Goal: Task Accomplishment & Management: Manage account settings

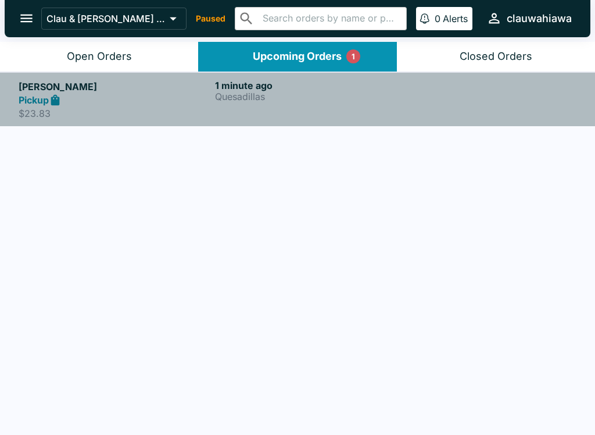
click at [236, 99] on p "Quesadillas" at bounding box center [311, 96] width 192 height 10
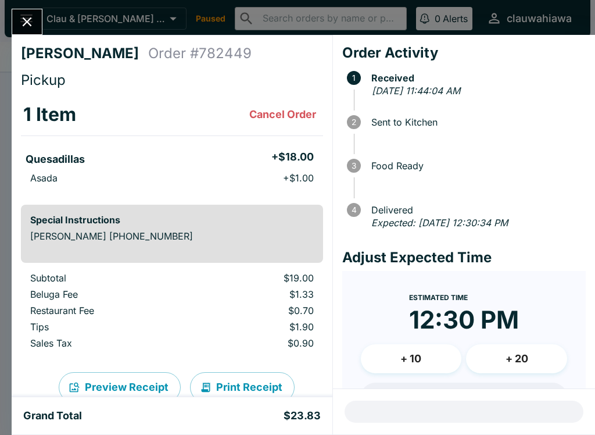
click at [33, 26] on icon "Close" at bounding box center [27, 22] width 16 height 16
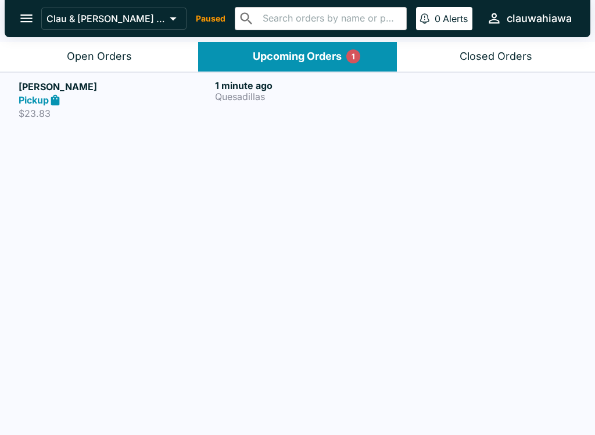
click at [35, 23] on button "open drawer" at bounding box center [27, 18] width 30 height 30
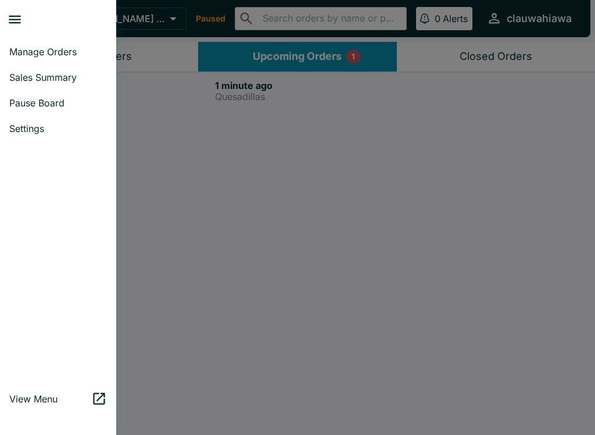
click at [74, 106] on span "Pause Board" at bounding box center [58, 103] width 98 height 12
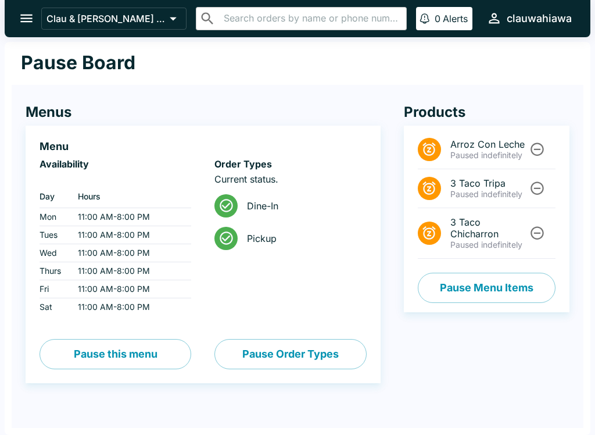
click at [24, 19] on icon "open drawer" at bounding box center [26, 19] width 12 height 8
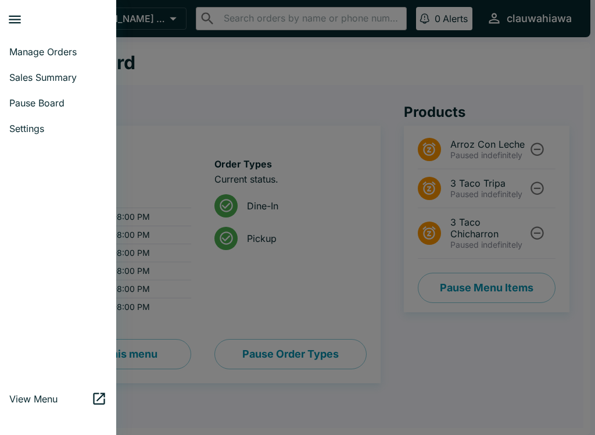
click at [295, 271] on div at bounding box center [297, 217] width 595 height 435
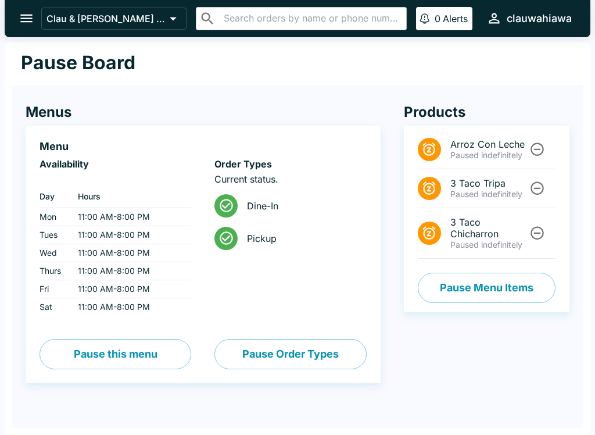
click at [25, 22] on icon "open drawer" at bounding box center [26, 19] width 12 height 8
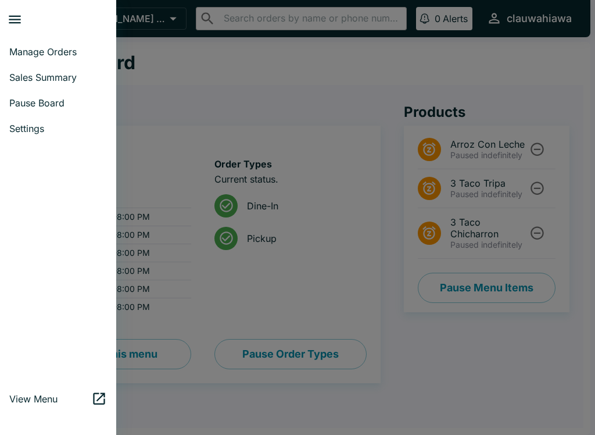
click at [70, 45] on link "Manage Orders" at bounding box center [58, 52] width 116 height 26
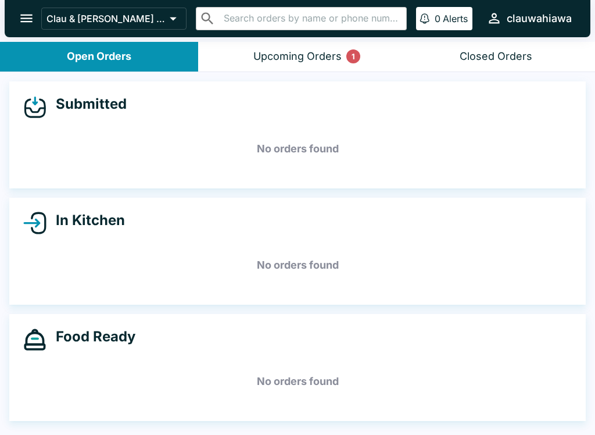
click at [272, 66] on button "Upcoming Orders 1" at bounding box center [297, 57] width 198 height 30
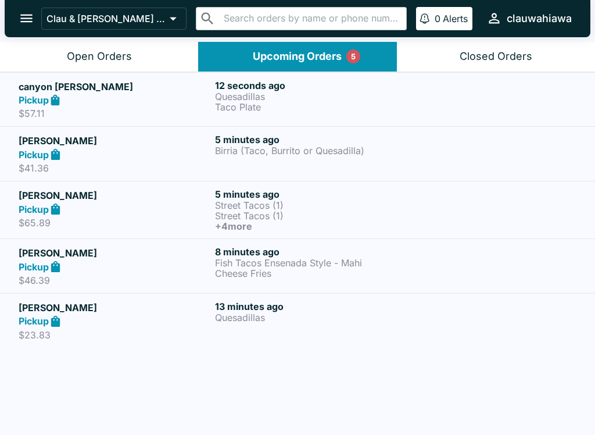
click at [354, 59] on p "5" at bounding box center [353, 57] width 5 height 12
click at [306, 58] on div "Upcoming Orders 5" at bounding box center [297, 56] width 89 height 13
click at [357, 63] on button "Upcoming Orders 5" at bounding box center [297, 57] width 198 height 30
click at [356, 63] on div "5" at bounding box center [353, 56] width 14 height 14
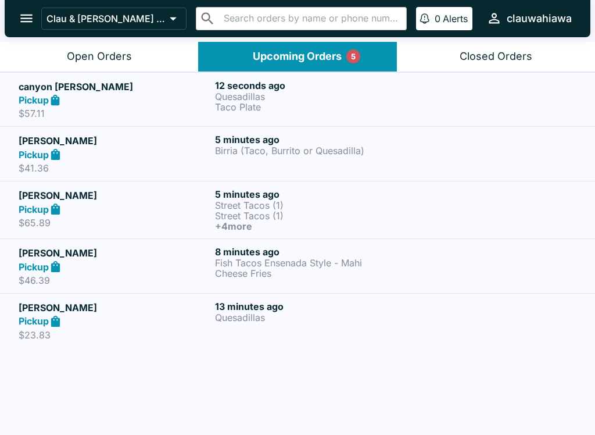
click at [111, 63] on button "Open Orders" at bounding box center [99, 57] width 198 height 30
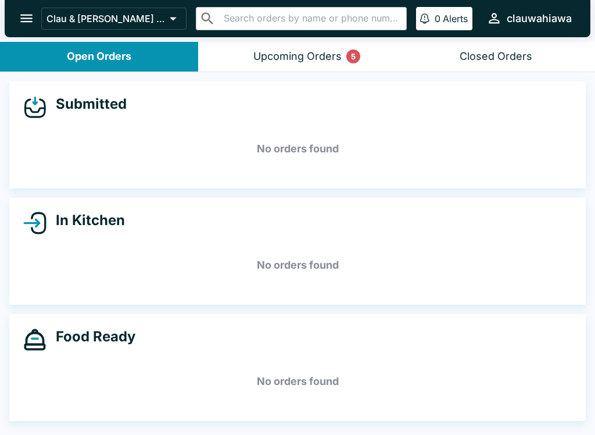
click at [77, 55] on div "Open Orders" at bounding box center [99, 56] width 64 height 13
click at [278, 56] on div "Upcoming Orders 5" at bounding box center [297, 56] width 88 height 13
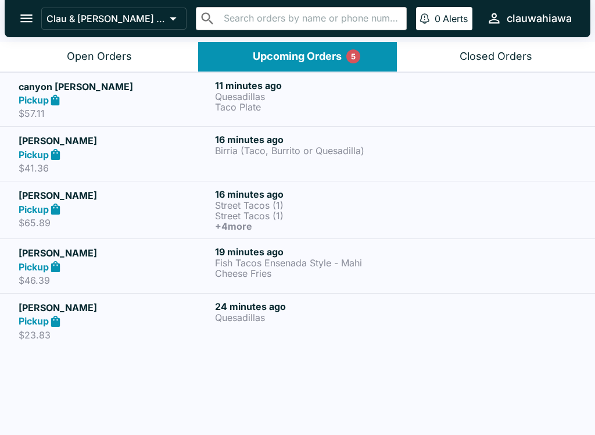
click at [53, 321] on icon at bounding box center [55, 320] width 9 height 11
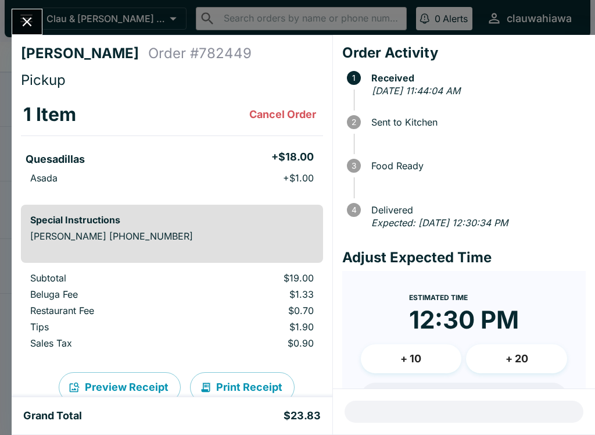
click at [26, 27] on icon "Close" at bounding box center [27, 22] width 16 height 16
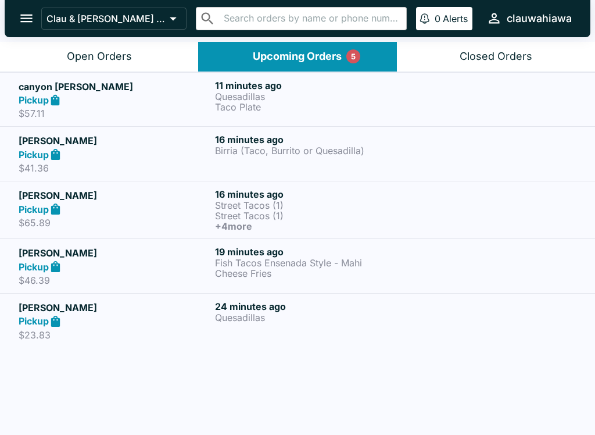
click at [95, 263] on div "Pickup" at bounding box center [115, 266] width 192 height 13
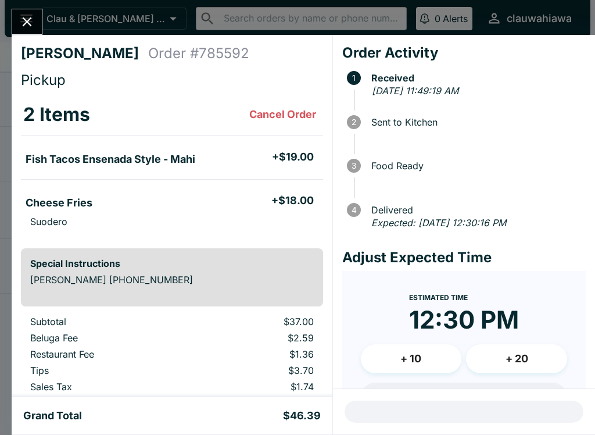
click at [15, 20] on button "Close" at bounding box center [27, 21] width 30 height 25
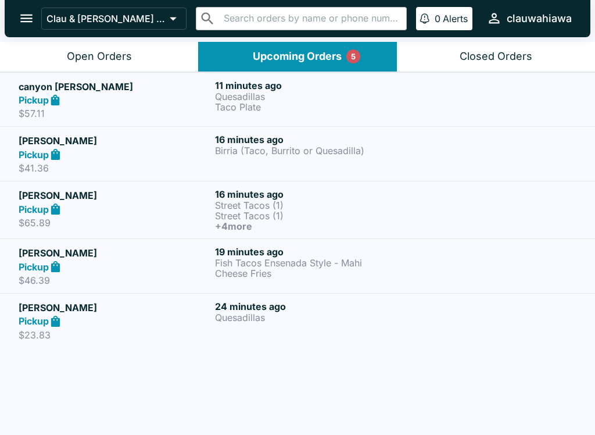
click at [76, 205] on div "Pickup" at bounding box center [115, 208] width 192 height 13
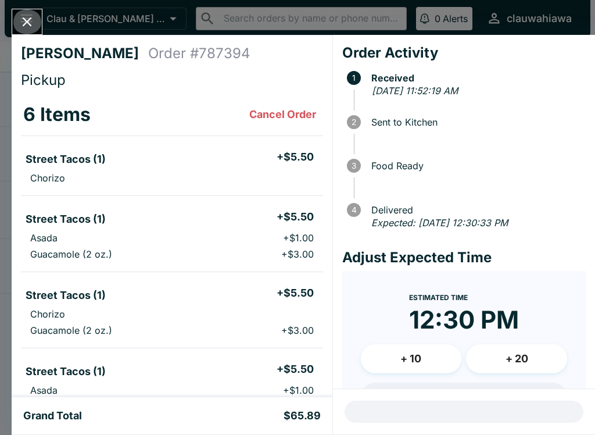
click at [28, 28] on icon "Close" at bounding box center [27, 22] width 16 height 16
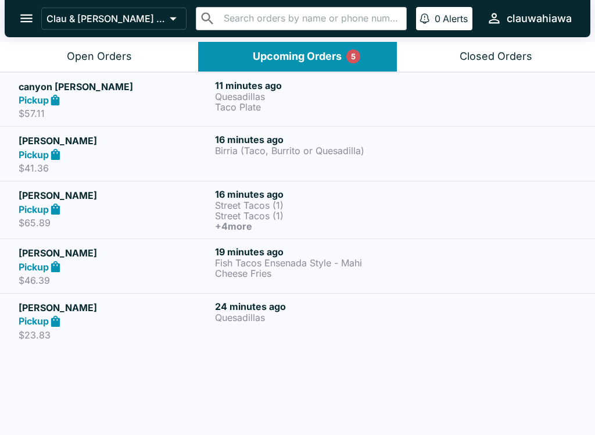
click at [71, 156] on div "Pickup" at bounding box center [115, 154] width 192 height 13
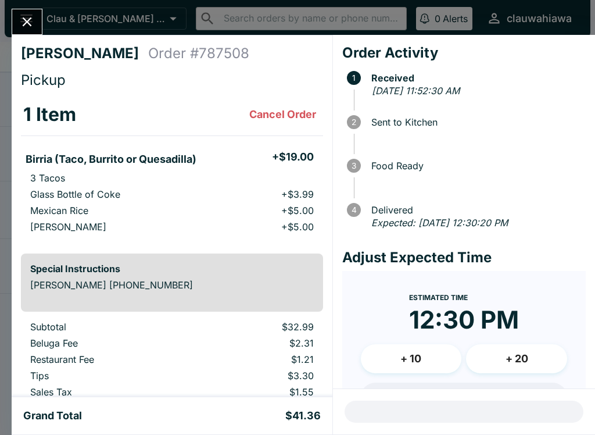
click at [17, 19] on button "Close" at bounding box center [27, 21] width 30 height 25
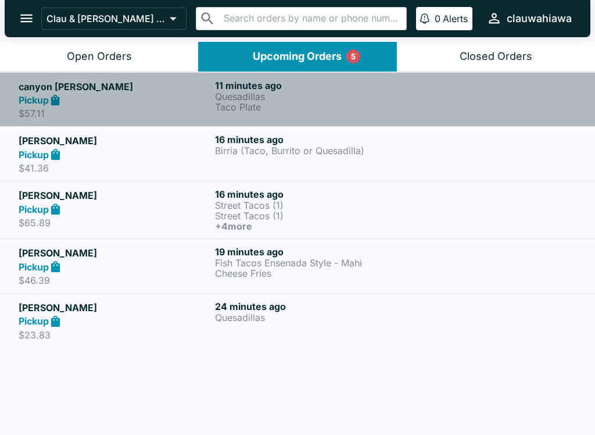
click at [60, 102] on icon at bounding box center [55, 99] width 9 height 11
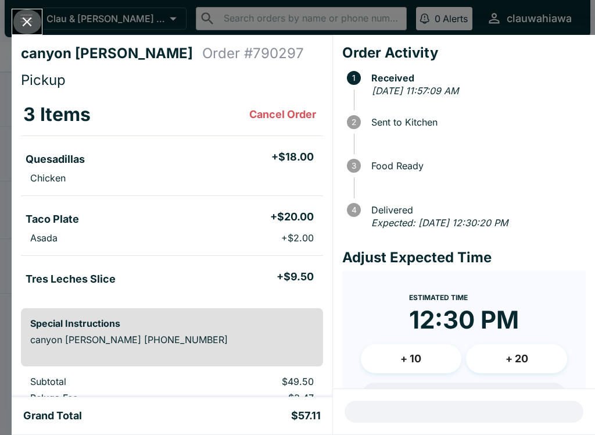
click at [15, 22] on button "Close" at bounding box center [27, 21] width 30 height 25
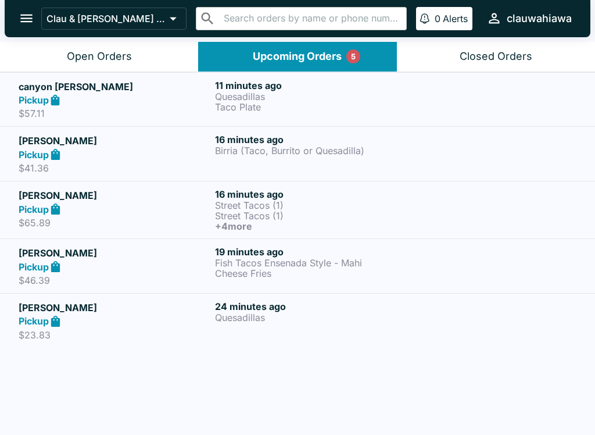
click at [51, 109] on p "$57.11" at bounding box center [115, 113] width 192 height 12
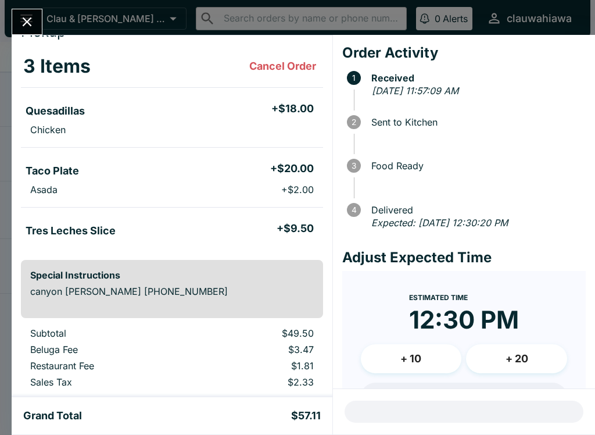
scroll to position [48, 0]
click at [18, 17] on button "Close" at bounding box center [27, 21] width 30 height 25
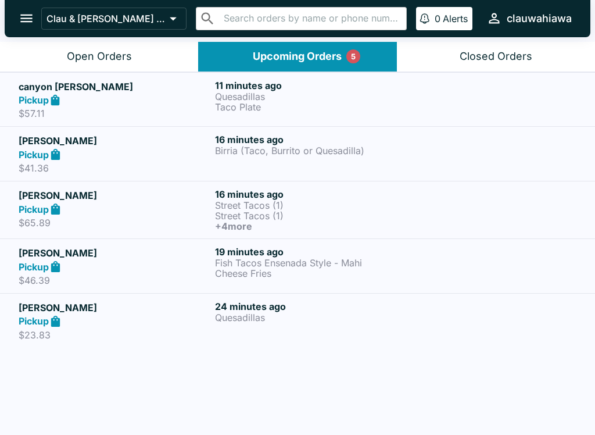
click at [67, 160] on div "Pickup" at bounding box center [115, 154] width 192 height 13
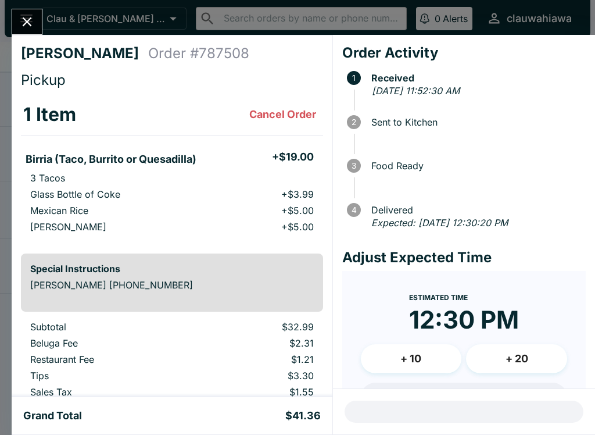
click at [12, 21] on button "Close" at bounding box center [27, 21] width 30 height 25
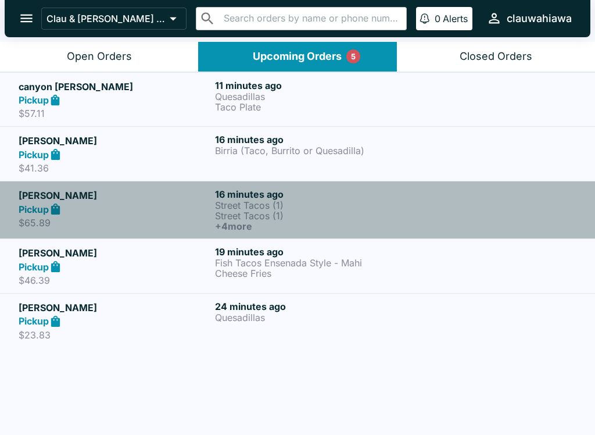
click at [105, 213] on div "Pickup" at bounding box center [115, 208] width 192 height 13
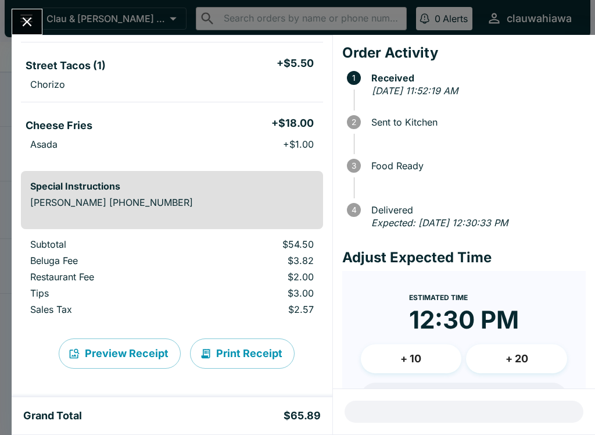
scroll to position [365, 0]
click at [29, 33] on button "Close" at bounding box center [27, 21] width 30 height 25
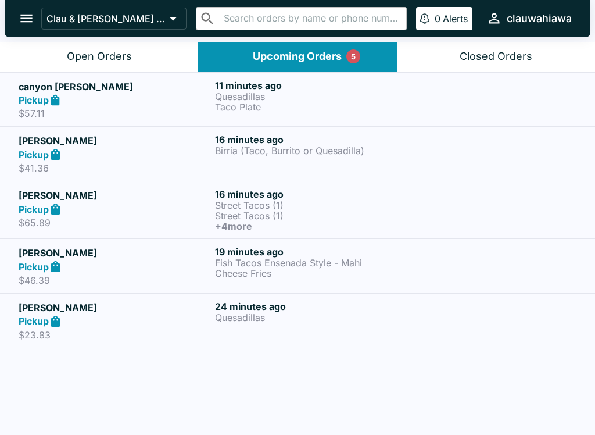
click at [101, 318] on div "Pickup" at bounding box center [115, 320] width 192 height 13
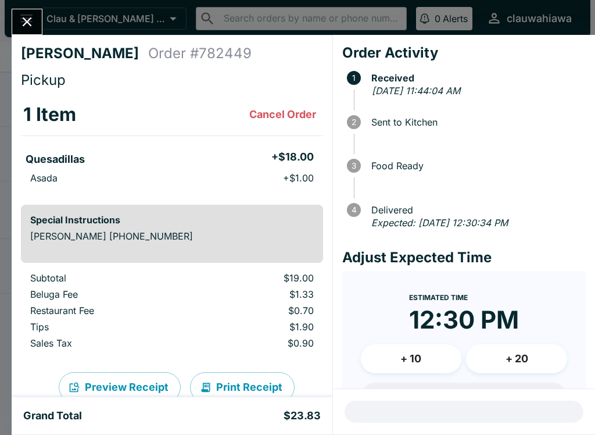
click at [17, 20] on button "Close" at bounding box center [27, 21] width 30 height 25
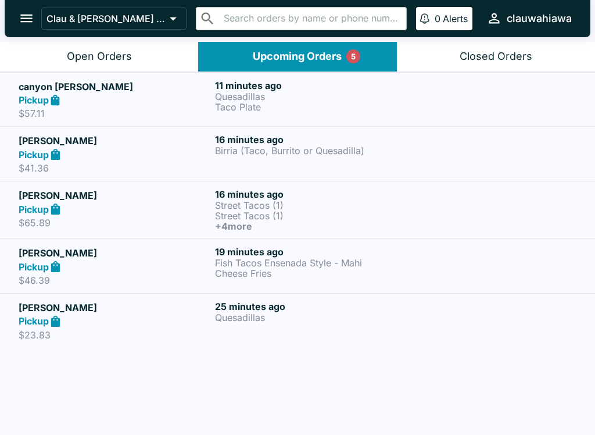
click at [73, 106] on div "Pickup" at bounding box center [115, 100] width 192 height 13
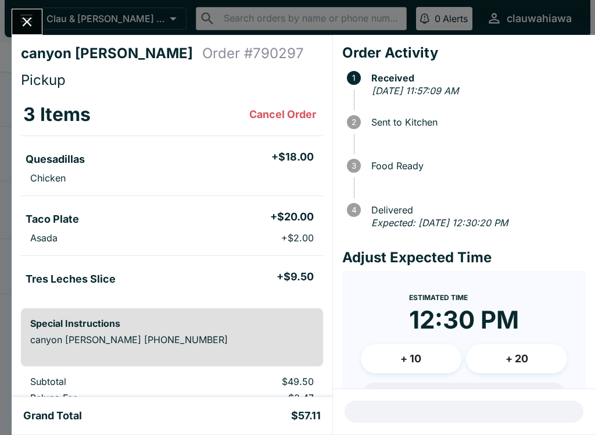
click at [116, 274] on li "Tres Leches Slice + $9.50" at bounding box center [172, 277] width 302 height 24
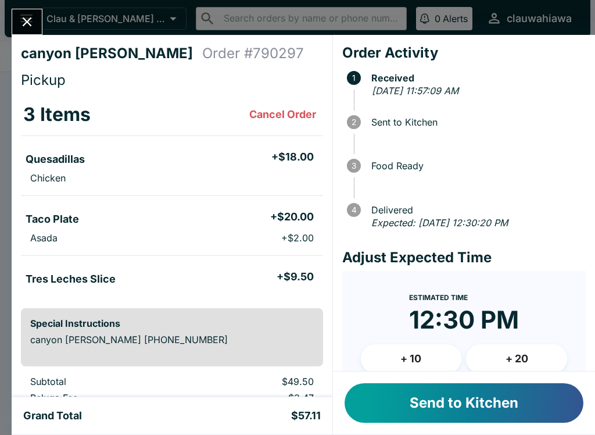
click at [32, 20] on icon "Close" at bounding box center [27, 22] width 16 height 16
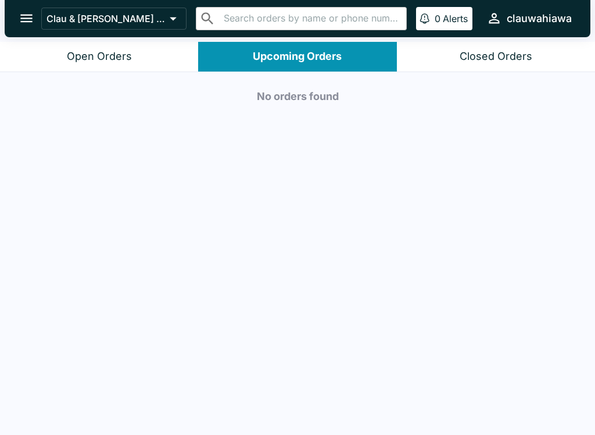
click at [152, 61] on button "Open Orders" at bounding box center [99, 57] width 198 height 30
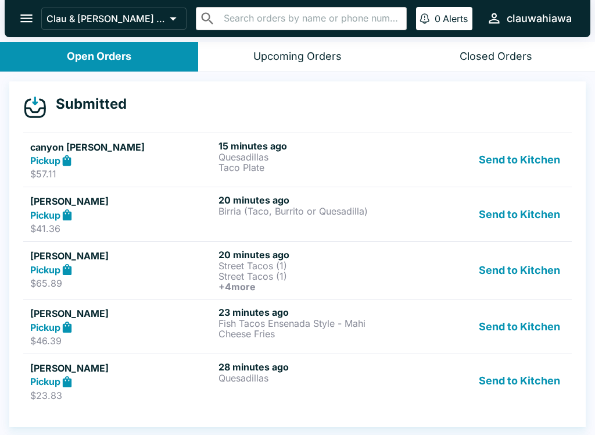
click at [316, 60] on div "Upcoming Orders" at bounding box center [297, 56] width 88 height 13
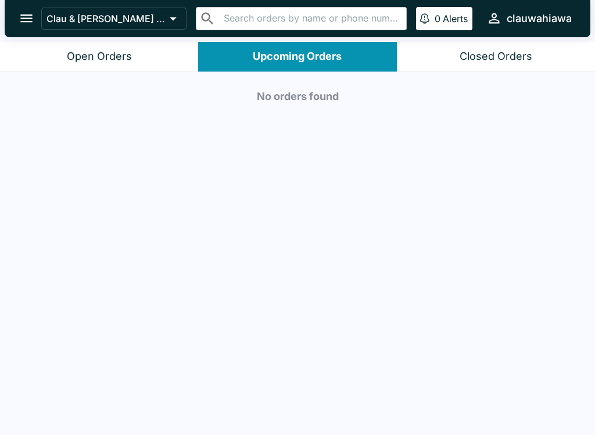
click at [136, 48] on button "Open Orders" at bounding box center [99, 57] width 198 height 30
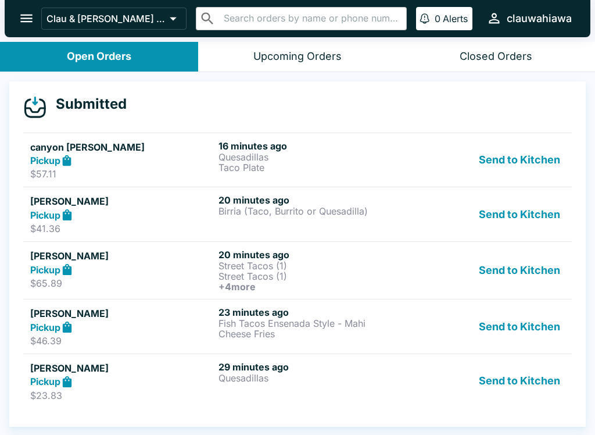
click at [91, 372] on h5 "[PERSON_NAME]" at bounding box center [122, 368] width 184 height 14
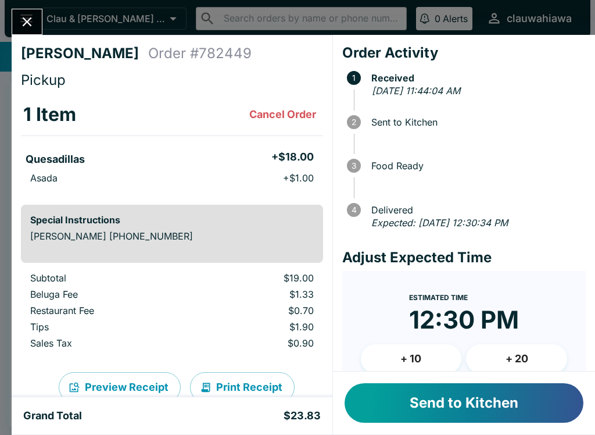
click at [285, 111] on button "Cancel Order" at bounding box center [283, 114] width 76 height 23
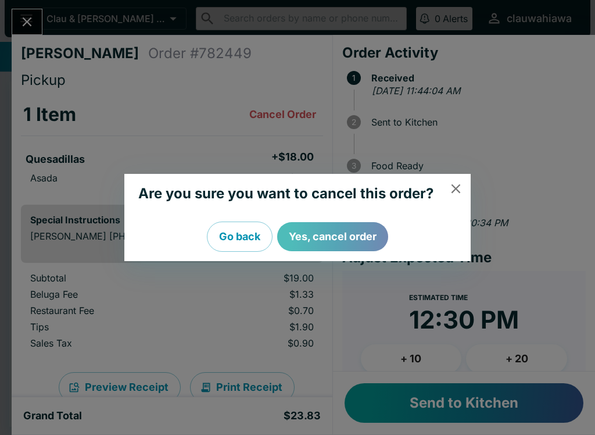
click at [336, 232] on button "Yes, cancel order" at bounding box center [332, 236] width 111 height 29
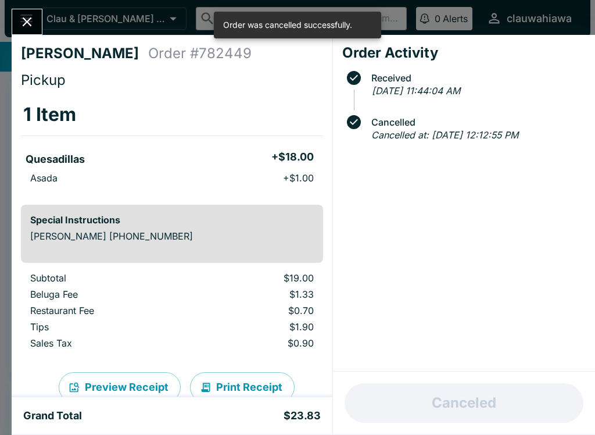
click at [35, 24] on icon "Close" at bounding box center [27, 22] width 16 height 16
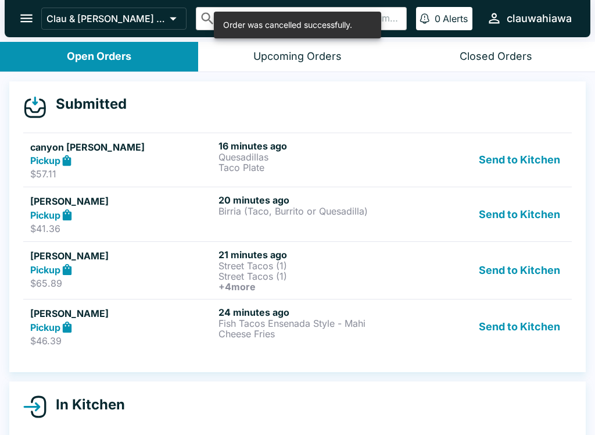
click at [213, 275] on div "Pickup" at bounding box center [122, 269] width 184 height 13
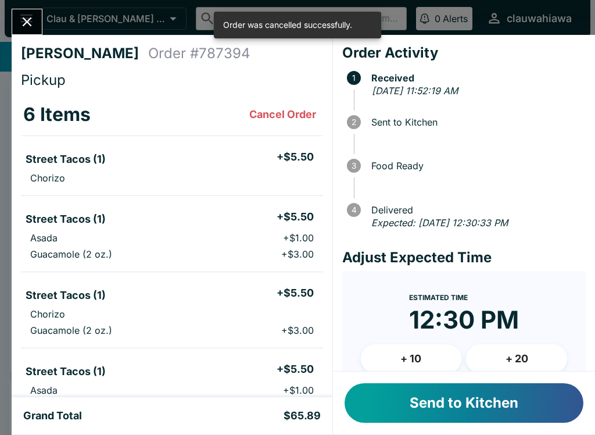
click at [288, 109] on button "Cancel Order" at bounding box center [283, 114] width 76 height 23
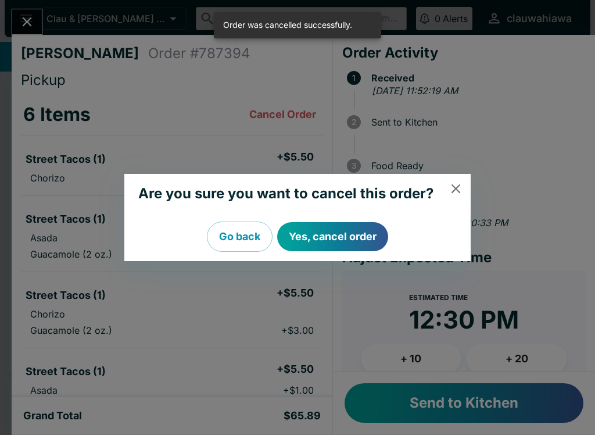
click at [245, 243] on button "Go back" at bounding box center [240, 236] width 66 height 30
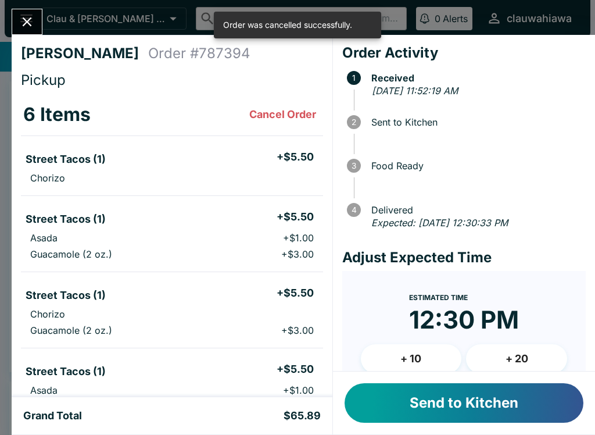
click at [286, 122] on button "Cancel Order" at bounding box center [283, 114] width 76 height 23
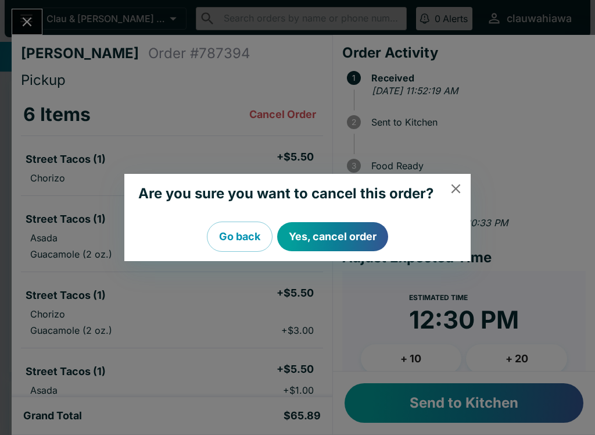
click at [347, 240] on button "Yes, cancel order" at bounding box center [332, 236] width 111 height 29
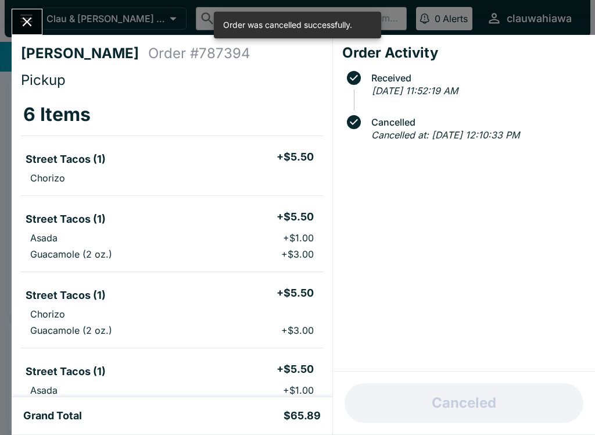
click at [30, 25] on icon "Close" at bounding box center [27, 21] width 9 height 9
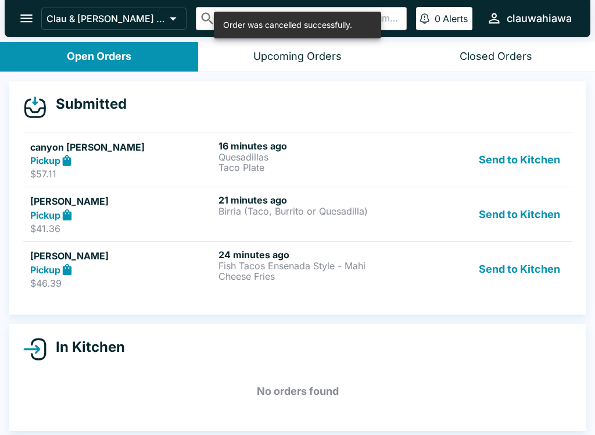
click at [196, 272] on div "Pickup" at bounding box center [122, 269] width 184 height 13
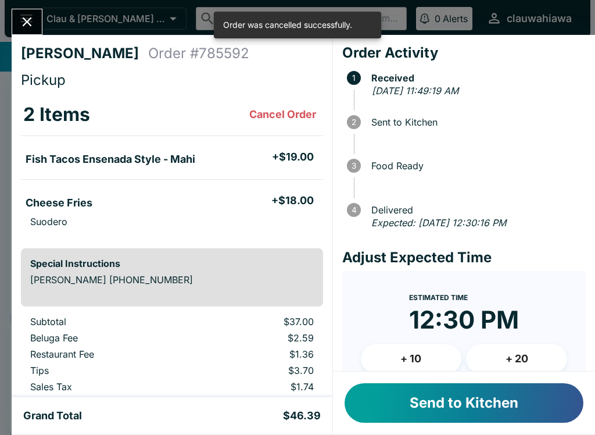
click at [283, 110] on button "Cancel Order" at bounding box center [283, 114] width 76 height 23
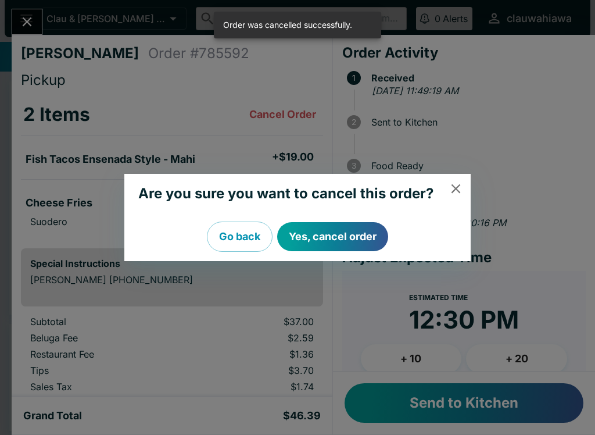
click at [326, 239] on button "Yes, cancel order" at bounding box center [332, 236] width 111 height 29
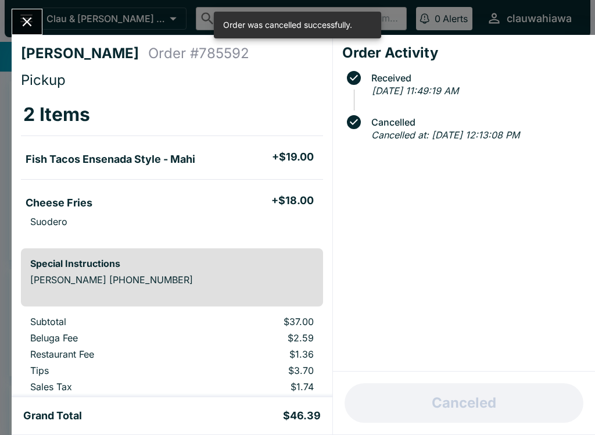
click at [32, 34] on button "Close" at bounding box center [27, 21] width 30 height 25
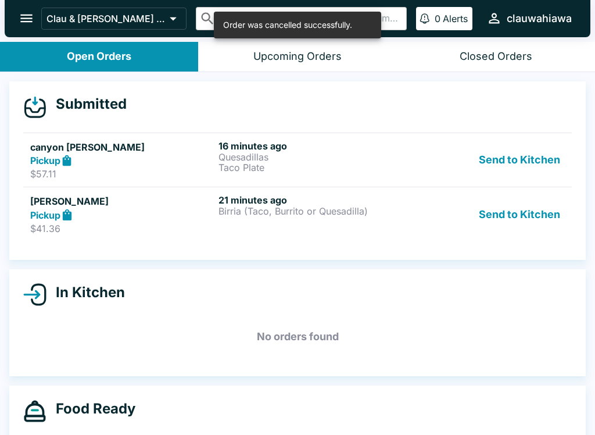
click at [144, 159] on div "Pickup" at bounding box center [122, 160] width 184 height 13
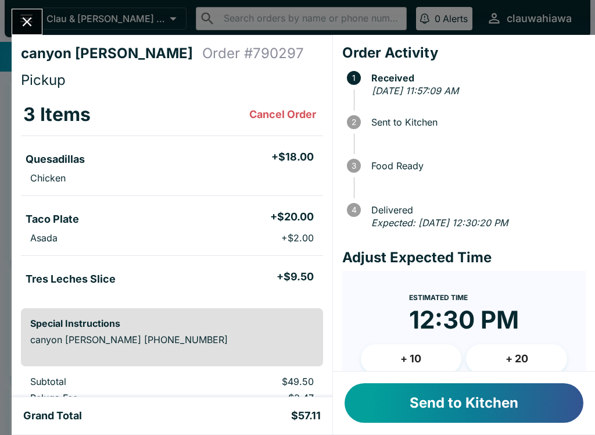
click at [285, 121] on button "Cancel Order" at bounding box center [283, 114] width 76 height 23
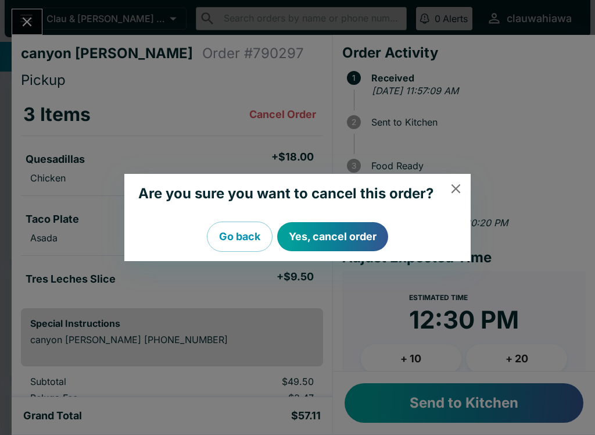
click at [321, 234] on button "Yes, cancel order" at bounding box center [332, 236] width 111 height 29
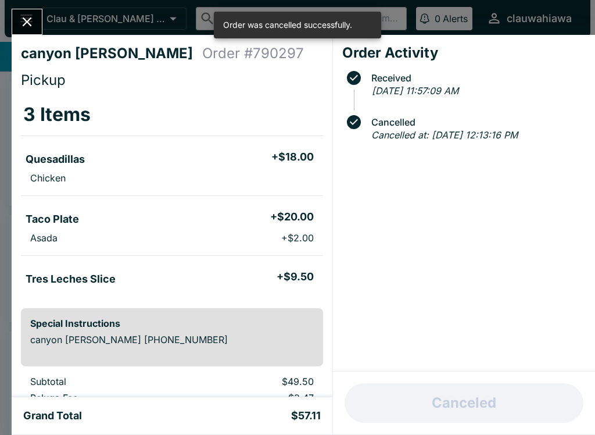
click at [34, 20] on icon "Close" at bounding box center [27, 22] width 16 height 16
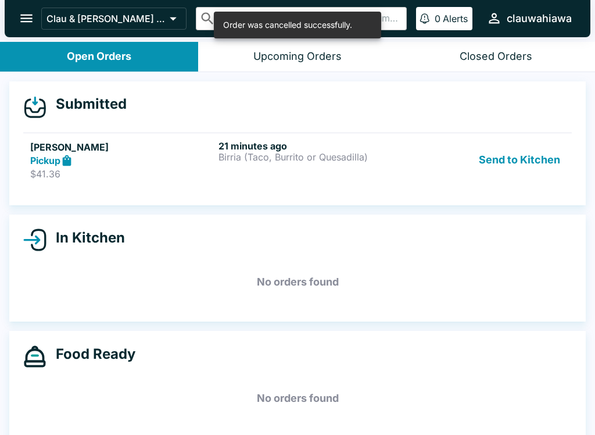
click at [231, 160] on p "Birria (Taco, Burrito or Quesadilla)" at bounding box center [310, 157] width 184 height 10
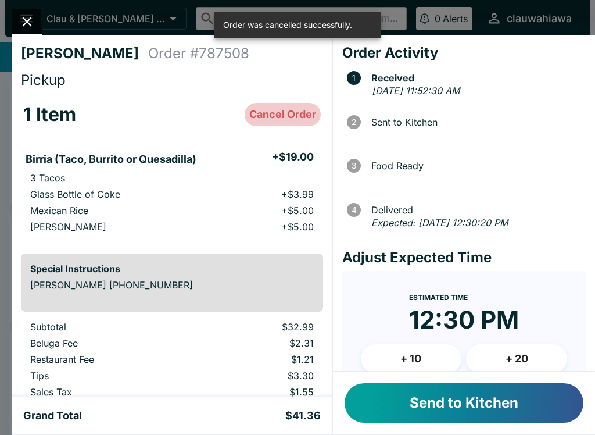
click at [281, 120] on button "Cancel Order" at bounding box center [283, 114] width 76 height 23
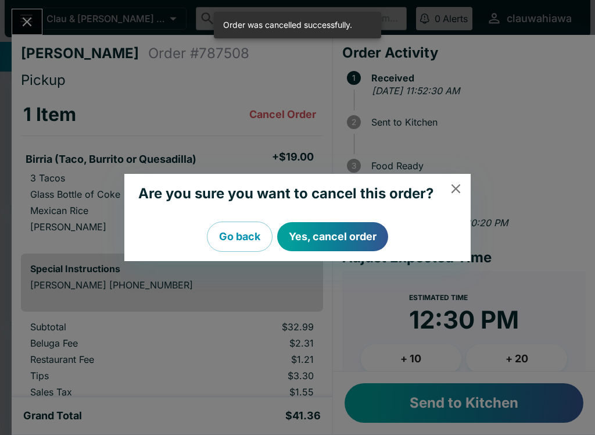
click at [331, 242] on button "Yes, cancel order" at bounding box center [332, 236] width 111 height 29
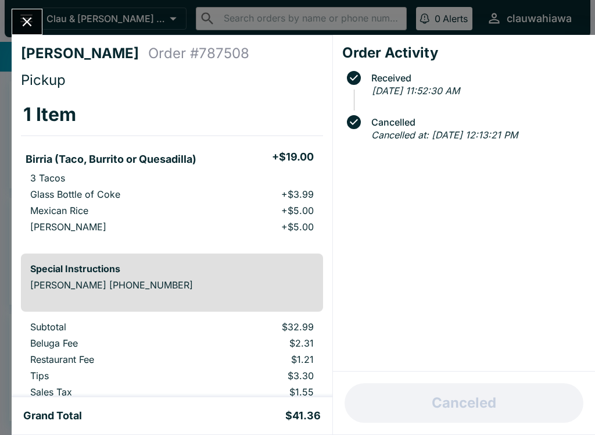
click at [33, 17] on icon "Close" at bounding box center [27, 22] width 16 height 16
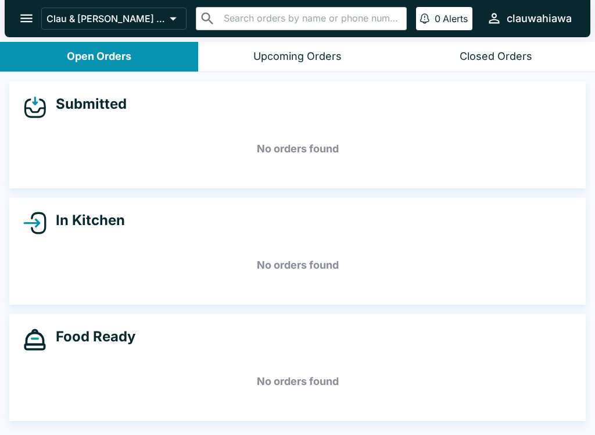
click at [177, 22] on icon at bounding box center [173, 18] width 16 height 16
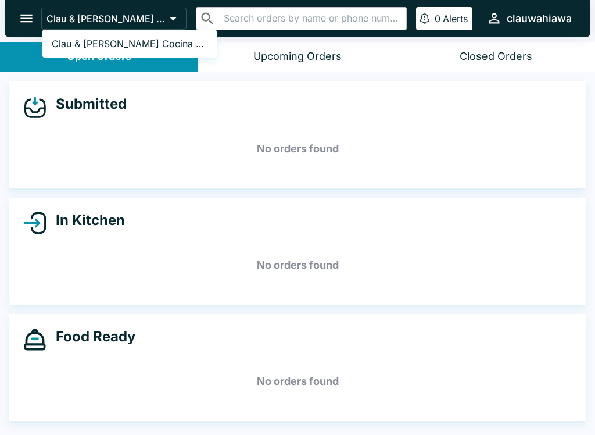
click at [34, 26] on div at bounding box center [297, 217] width 595 height 435
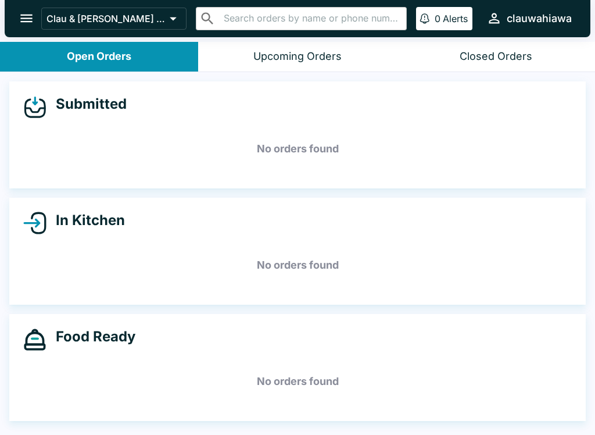
click at [173, 26] on icon at bounding box center [173, 18] width 16 height 16
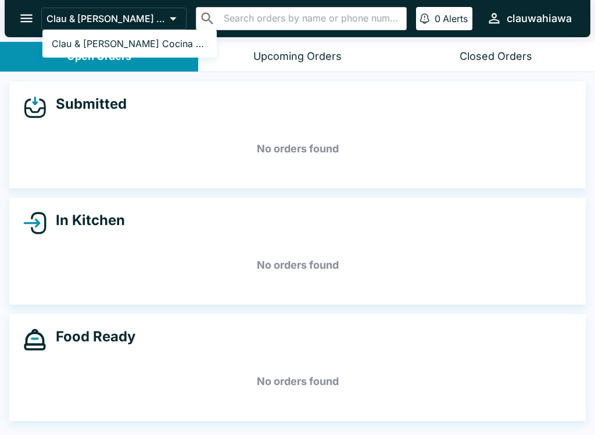
click at [179, 21] on div at bounding box center [297, 217] width 595 height 435
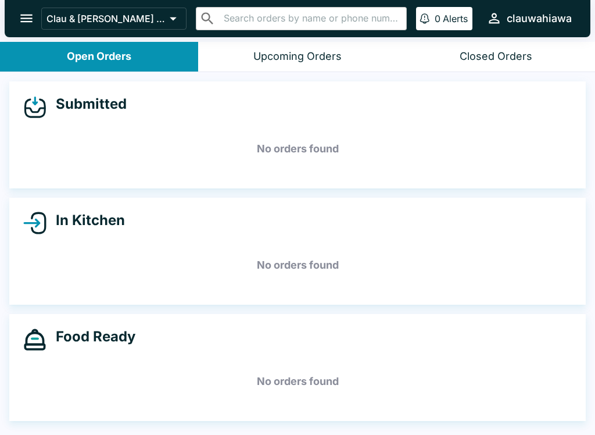
click at [31, 19] on icon "open drawer" at bounding box center [26, 19] width 12 height 8
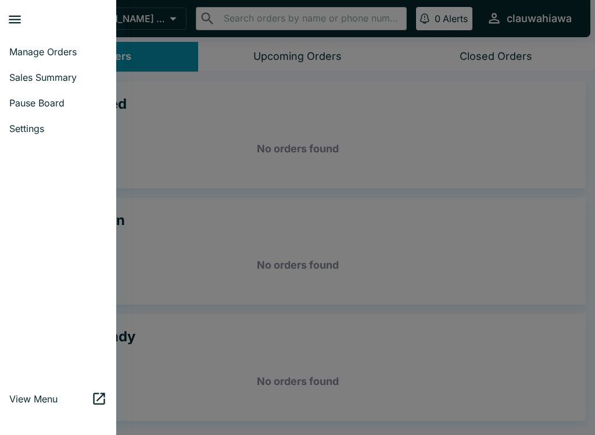
click at [62, 107] on span "Pause Board" at bounding box center [58, 103] width 98 height 12
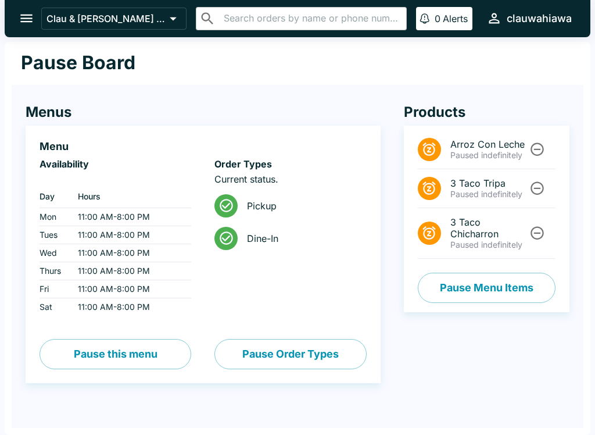
click at [280, 362] on button "Pause Order Types" at bounding box center [290, 354] width 152 height 30
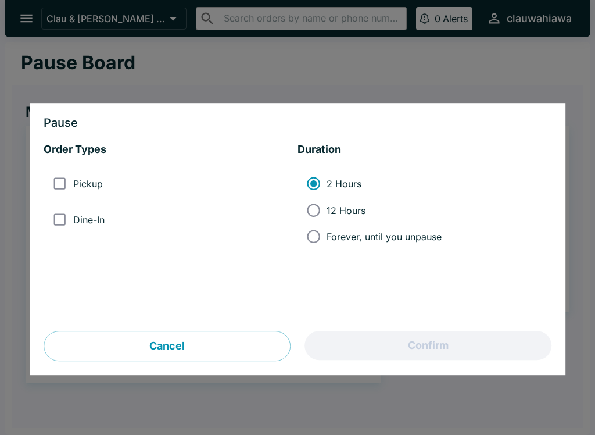
click at [68, 182] on input "Pickup" at bounding box center [59, 184] width 26 height 26
checkbox input "true"
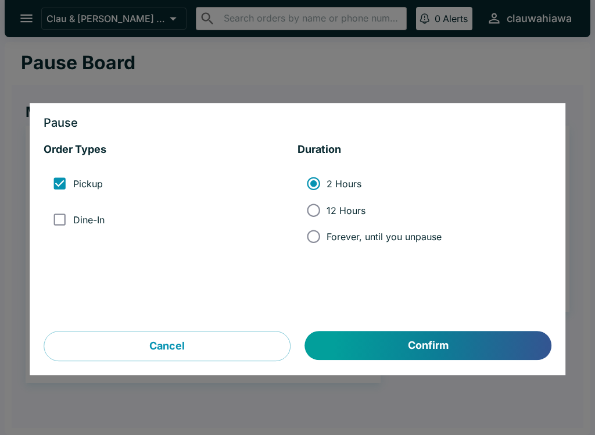
click at [73, 208] on input "Dine-In" at bounding box center [59, 219] width 26 height 26
checkbox input "true"
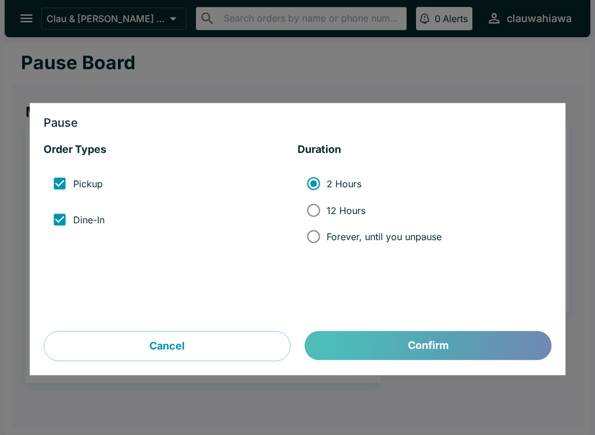
click at [467, 339] on button "Confirm" at bounding box center [428, 345] width 246 height 29
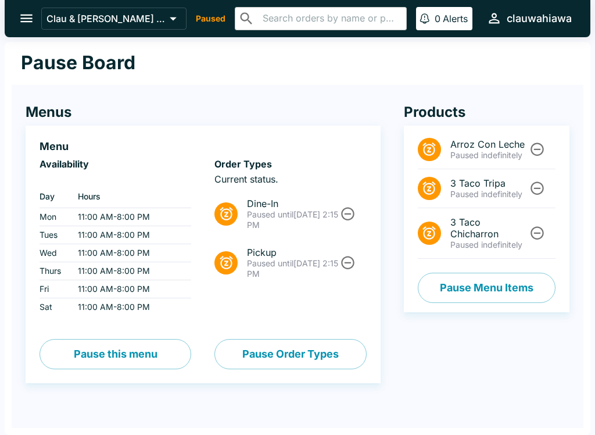
click at [22, 20] on icon "open drawer" at bounding box center [27, 18] width 16 height 16
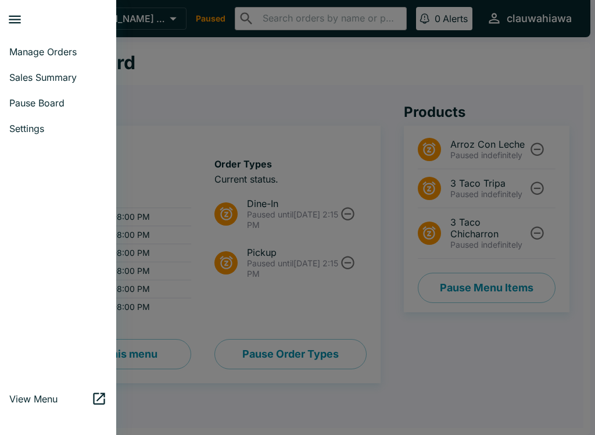
click at [35, 51] on span "Manage Orders" at bounding box center [58, 52] width 98 height 12
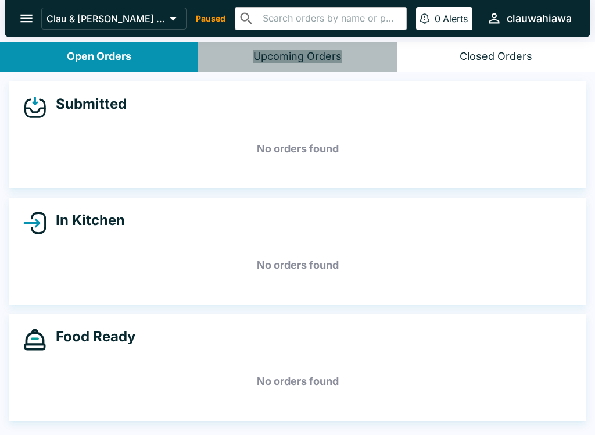
click at [261, 66] on button "Upcoming Orders" at bounding box center [297, 57] width 198 height 30
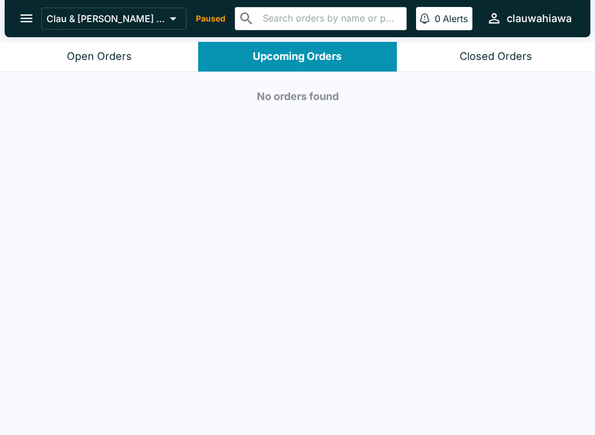
click at [449, 58] on button "Closed Orders" at bounding box center [496, 57] width 198 height 30
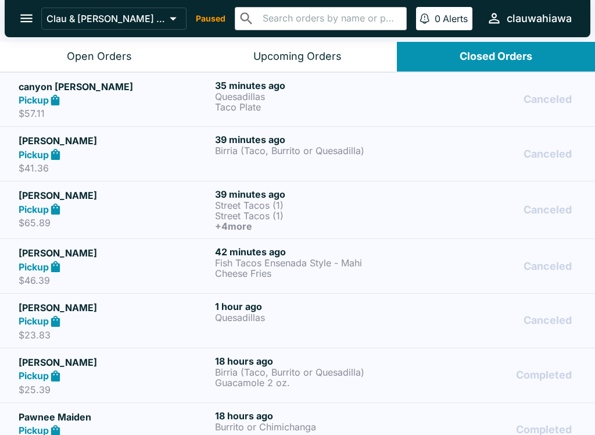
click at [112, 267] on div "Pickup" at bounding box center [115, 266] width 192 height 13
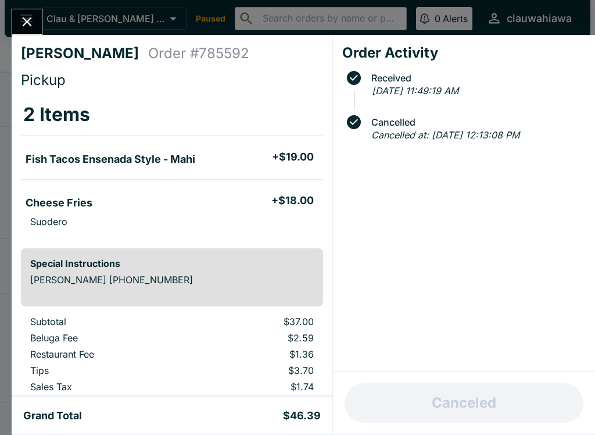
click at [27, 33] on button "Close" at bounding box center [27, 21] width 30 height 25
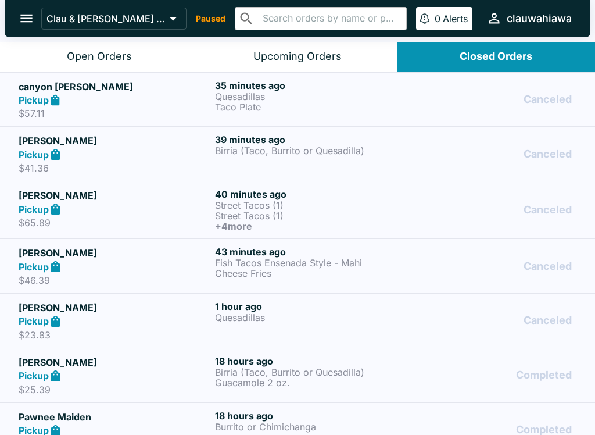
click at [245, 218] on p "Street Tacos (1)" at bounding box center [311, 215] width 192 height 10
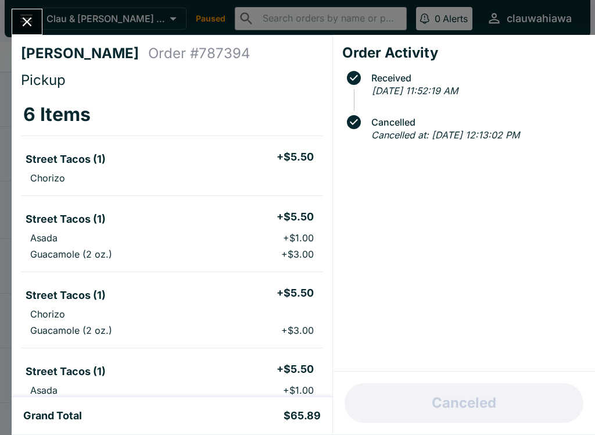
click at [28, 11] on button "Close" at bounding box center [27, 21] width 30 height 25
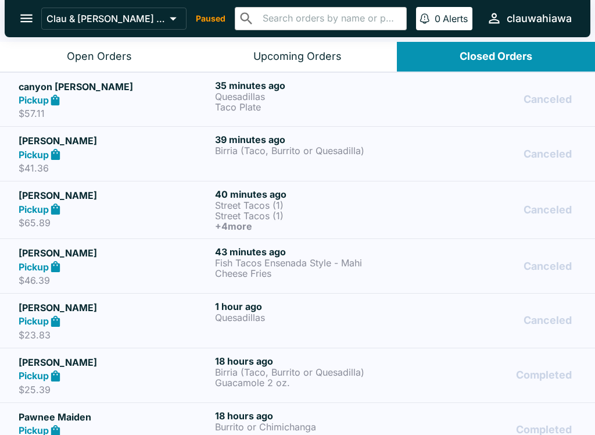
click at [41, 274] on p "$46.39" at bounding box center [115, 280] width 192 height 12
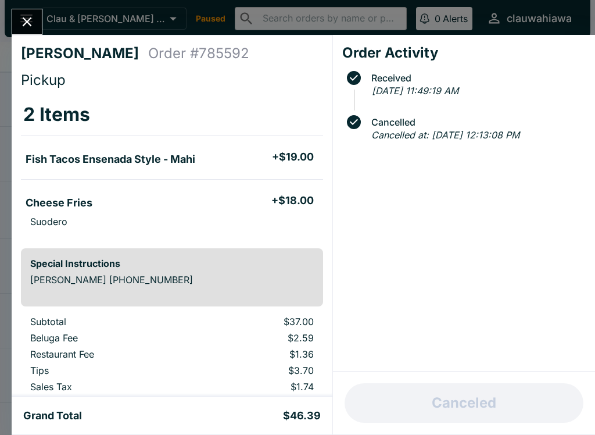
click at [19, 32] on button "Close" at bounding box center [27, 21] width 30 height 25
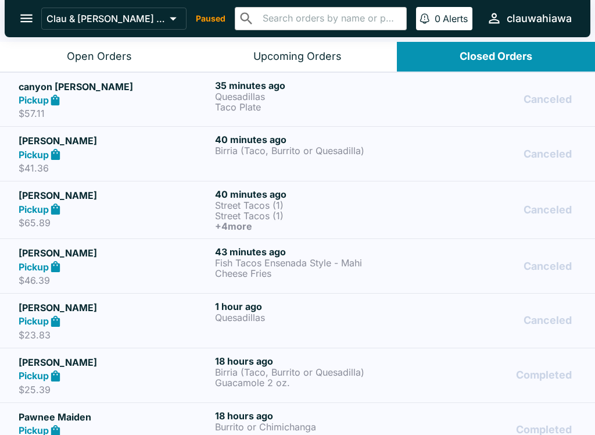
click at [380, 277] on p "Cheese Fries" at bounding box center [311, 273] width 192 height 10
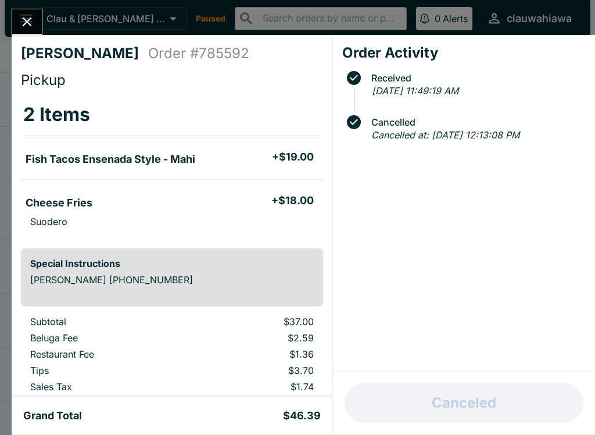
click at [40, 17] on button "Close" at bounding box center [27, 21] width 30 height 25
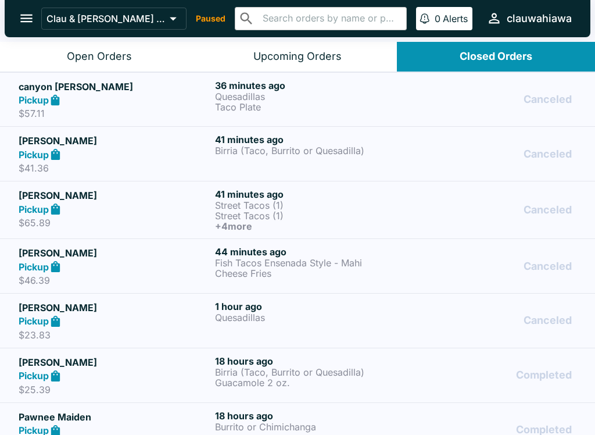
click at [417, 206] on div "Canceled" at bounding box center [494, 209] width 164 height 43
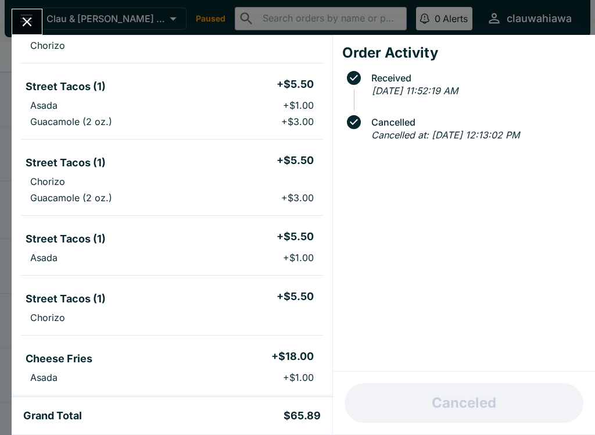
scroll to position [126, 0]
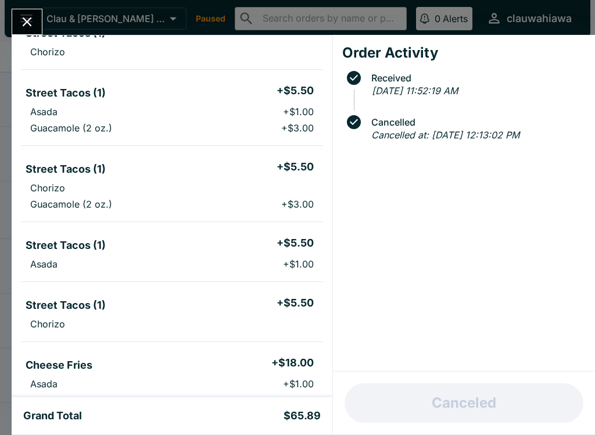
click at [34, 40] on h5 "Street Tacos (1)" at bounding box center [66, 33] width 80 height 14
click at [18, 16] on button "Close" at bounding box center [27, 21] width 30 height 25
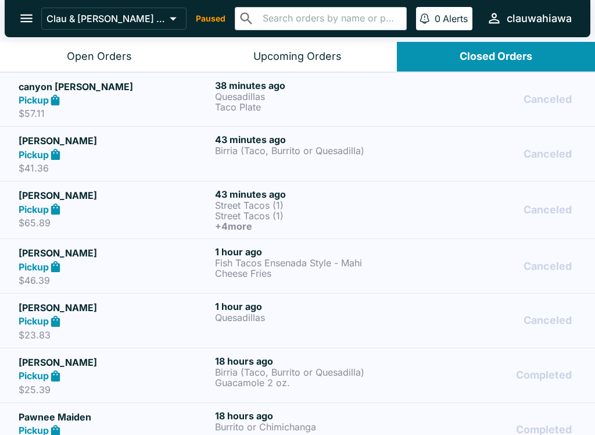
click at [42, 315] on strong "Pickup" at bounding box center [34, 321] width 30 height 12
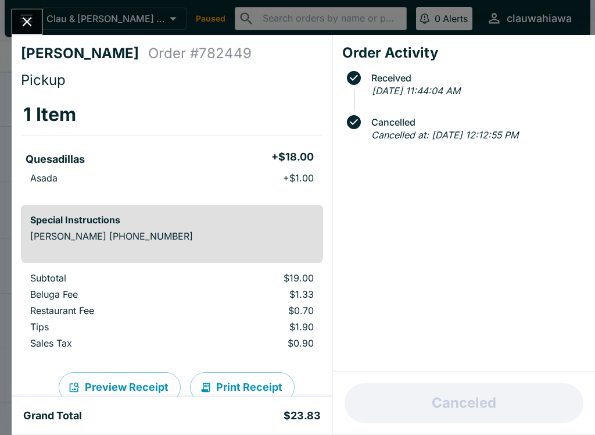
scroll to position [7, 0]
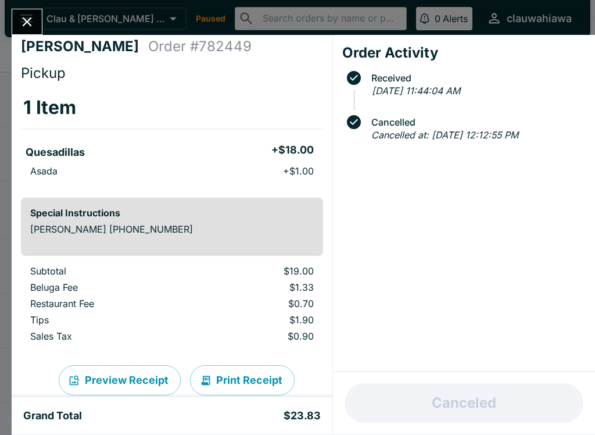
click at [18, 18] on button "Close" at bounding box center [27, 21] width 30 height 25
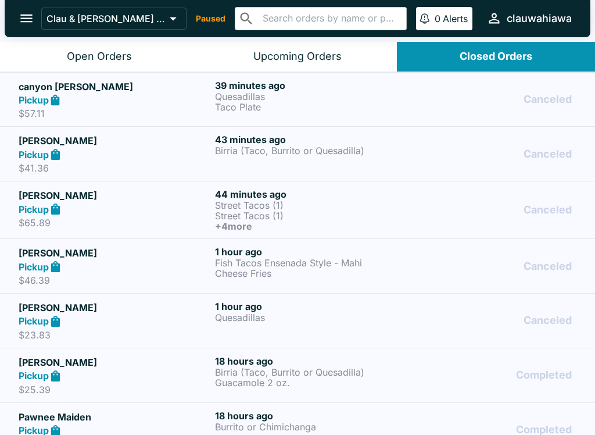
click at [447, 53] on button "Closed Orders" at bounding box center [496, 57] width 198 height 30
click at [443, 62] on button "Closed Orders" at bounding box center [496, 57] width 198 height 30
click at [25, 165] on p "$41.36" at bounding box center [115, 168] width 192 height 12
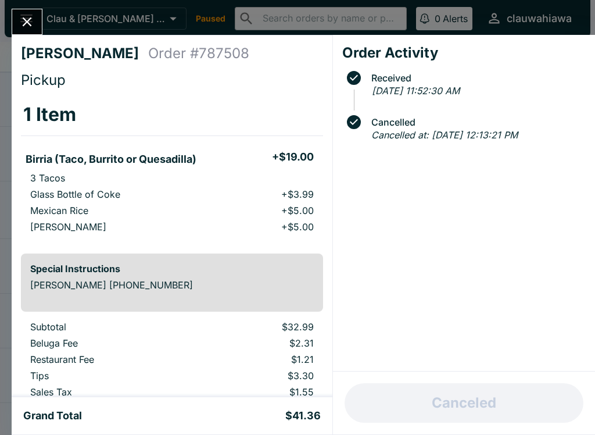
click at [21, 19] on icon "Close" at bounding box center [27, 22] width 16 height 16
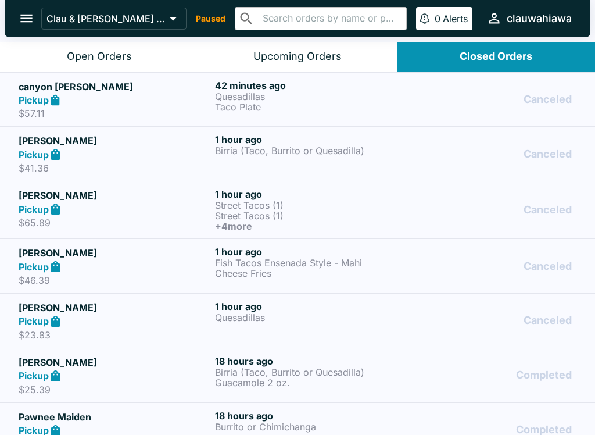
click at [27, 84] on h5 "canyon [PERSON_NAME]" at bounding box center [115, 87] width 192 height 14
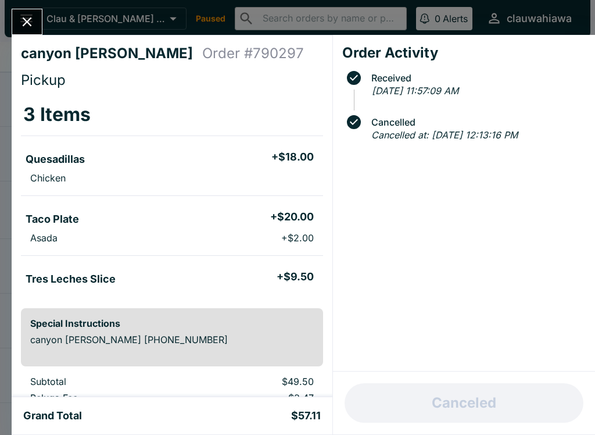
click at [26, 25] on icon "Close" at bounding box center [27, 22] width 16 height 16
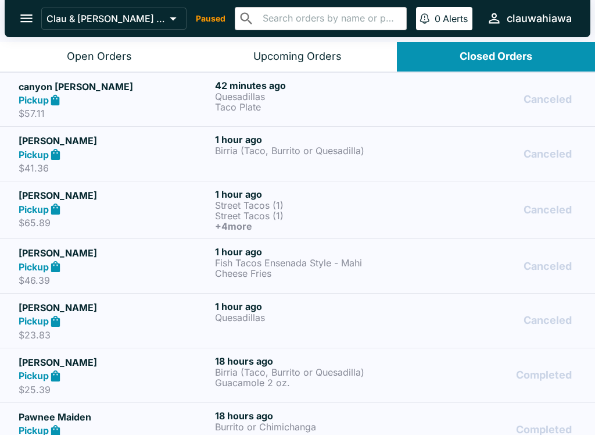
click at [49, 96] on strong "Pickup" at bounding box center [34, 100] width 30 height 12
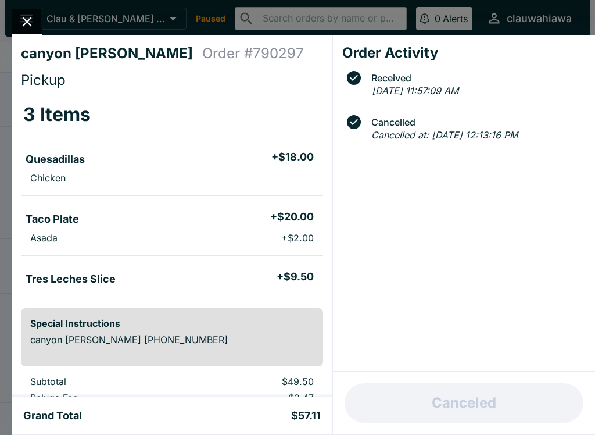
click at [41, 20] on button "Close" at bounding box center [27, 21] width 30 height 25
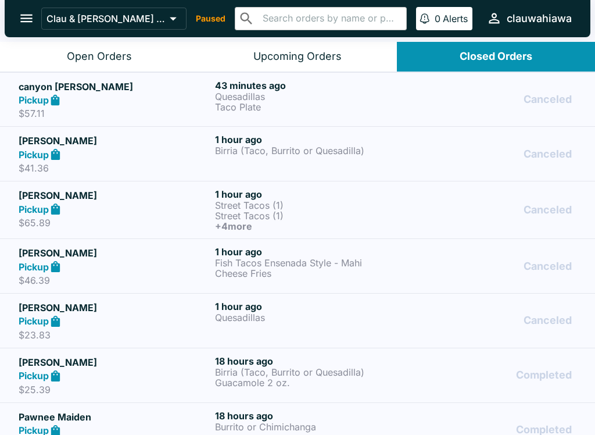
click at [469, 207] on div "Canceled" at bounding box center [494, 209] width 164 height 43
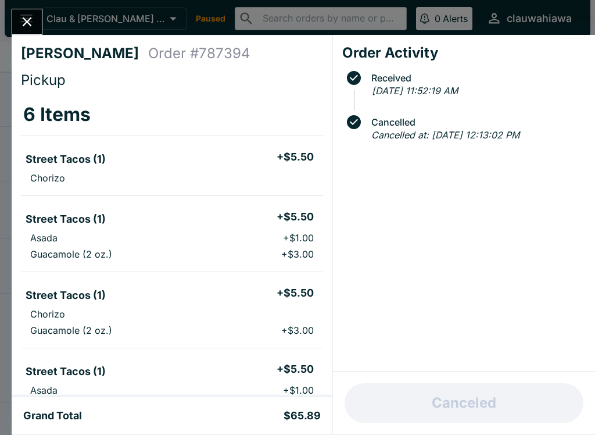
click at [5, 14] on div "[PERSON_NAME] Order # 787394 Pickup [GEOGRAPHIC_DATA] (1) + $5.50 [GEOGRAPHIC_D…" at bounding box center [297, 217] width 595 height 435
click at [4, 13] on div at bounding box center [6, 217] width 12 height 435
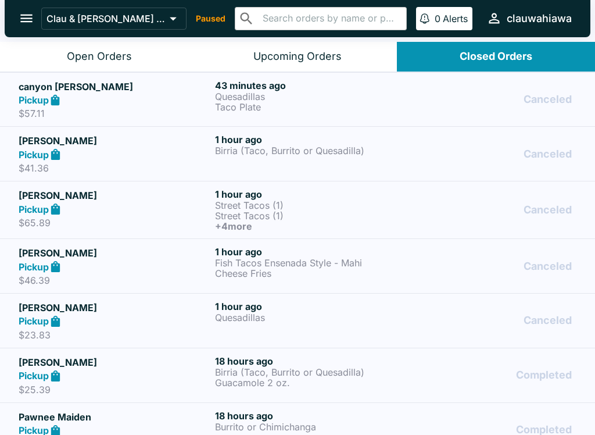
click at [25, 117] on p "$57.11" at bounding box center [115, 113] width 192 height 12
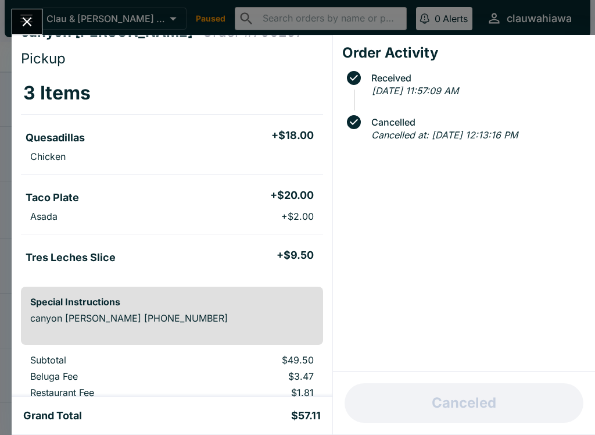
scroll to position [25, 0]
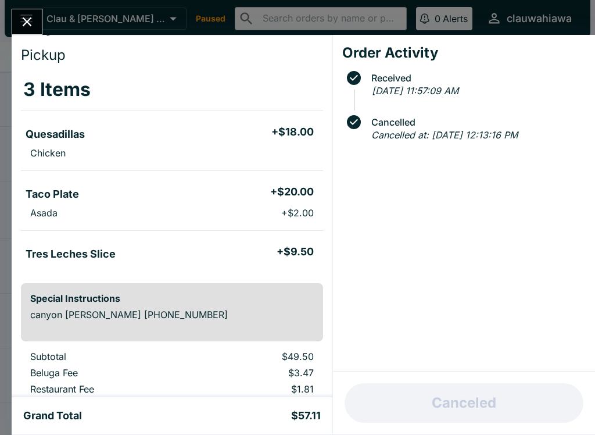
click at [19, 12] on button "Close" at bounding box center [27, 21] width 30 height 25
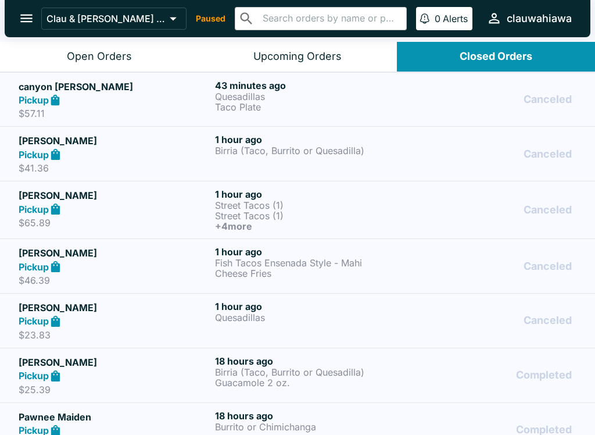
click at [38, 52] on button "Open Orders" at bounding box center [99, 57] width 198 height 30
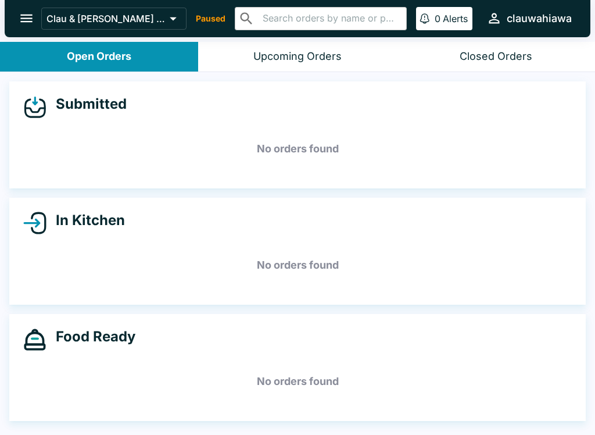
click at [469, 66] on button "Closed Orders" at bounding box center [496, 57] width 198 height 30
